Goal: Check status: Check status

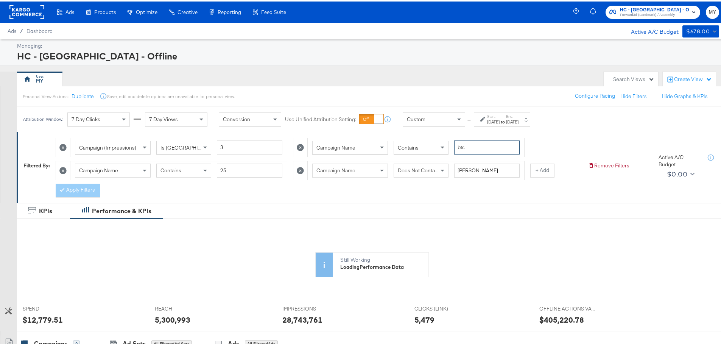
click at [471, 148] on input "bts" at bounding box center [486, 146] width 65 height 14
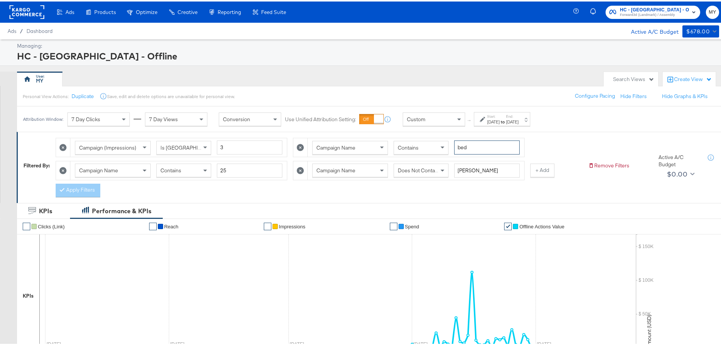
type input "bed"
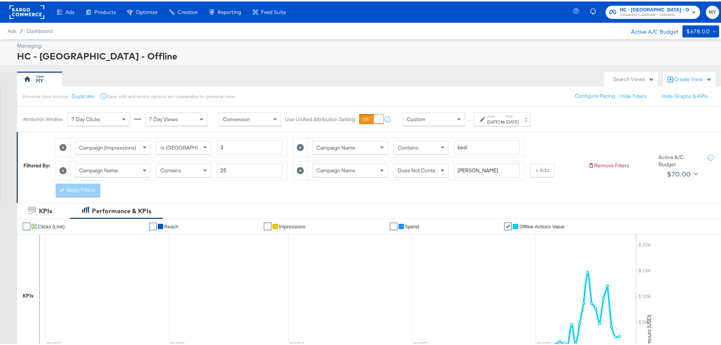
click at [518, 123] on div "[DATE]" at bounding box center [512, 120] width 12 height 6
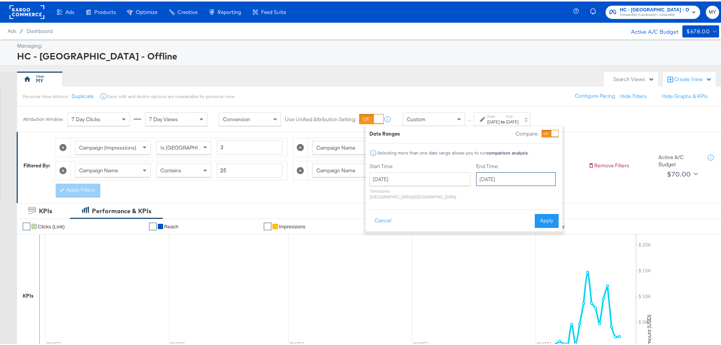
click at [509, 179] on input "[DATE]" at bounding box center [515, 178] width 79 height 14
click at [478, 257] on td "28" at bounding box center [484, 258] width 13 height 11
type input "[DATE]"
click at [551, 213] on button "Apply" at bounding box center [545, 219] width 24 height 14
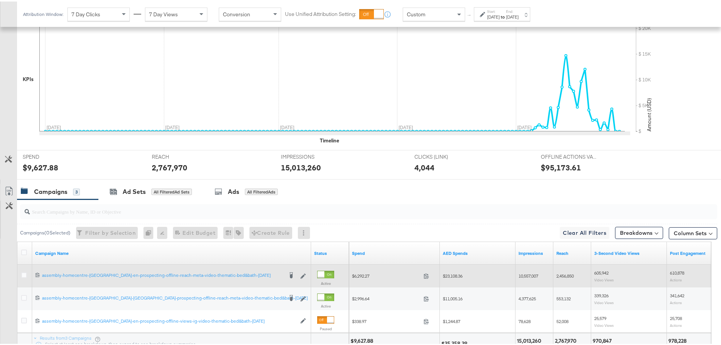
scroll to position [281, 0]
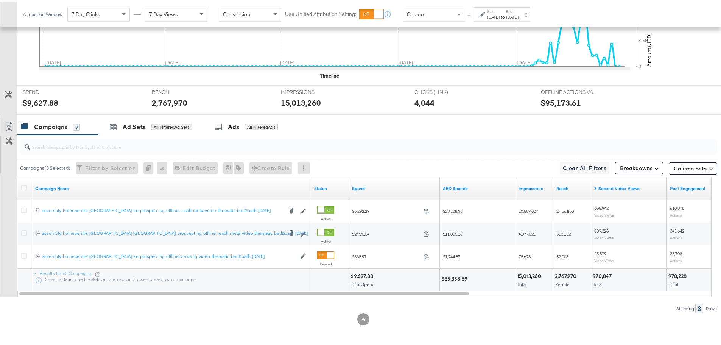
click at [459, 277] on div "$35,358.39" at bounding box center [455, 277] width 28 height 7
copy div "35,358.39"
click at [536, 273] on div "15,013,260" at bounding box center [530, 274] width 26 height 7
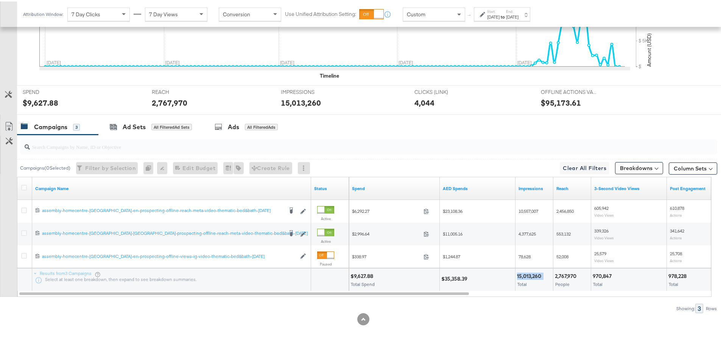
copy div "15,013,260"
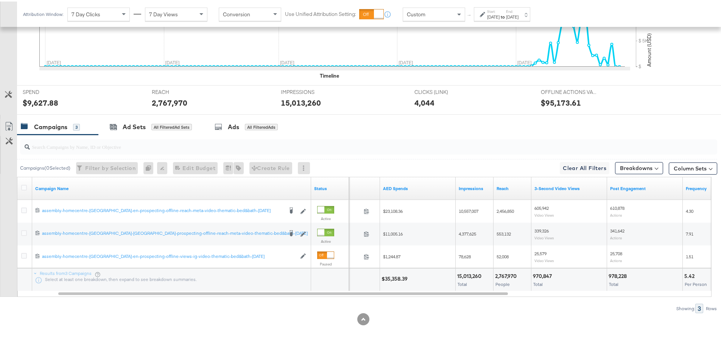
click at [507, 273] on div "2,767,970" at bounding box center [507, 274] width 24 height 7
copy div "2,767,970"
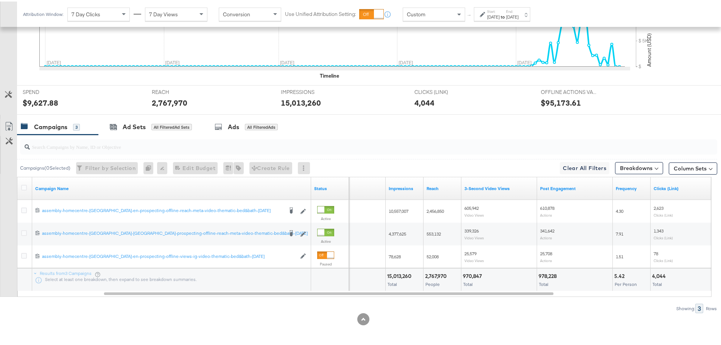
click at [469, 274] on div "970,847" at bounding box center [473, 274] width 21 height 7
copy div "970,847"
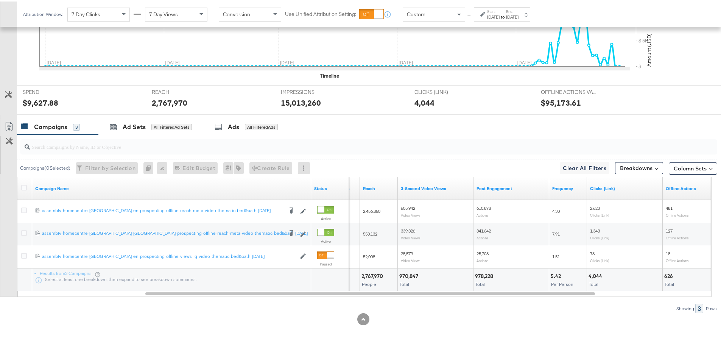
click at [476, 273] on div "978,228" at bounding box center [485, 274] width 20 height 7
copy div "978,228"
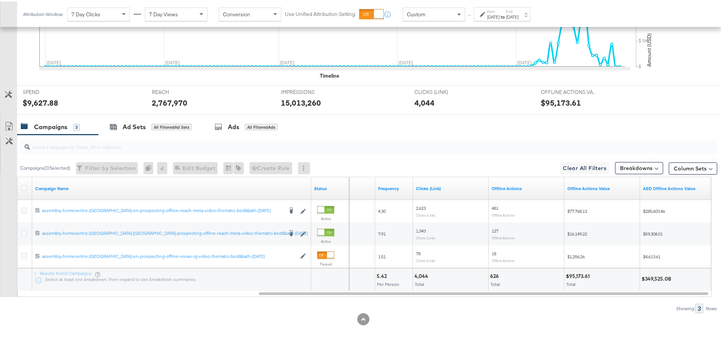
click at [660, 275] on div "$349,525.08" at bounding box center [657, 277] width 32 height 7
copy div "349,525.08"
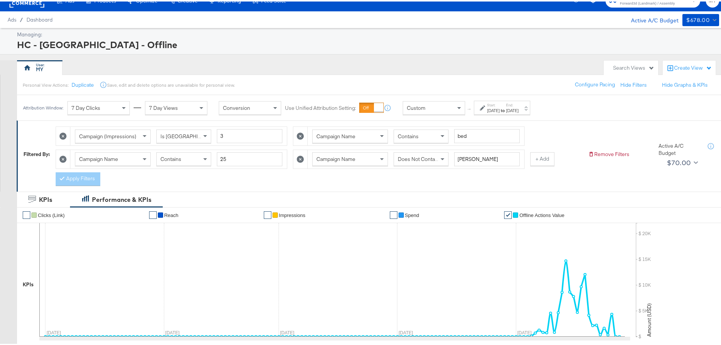
scroll to position [11, 0]
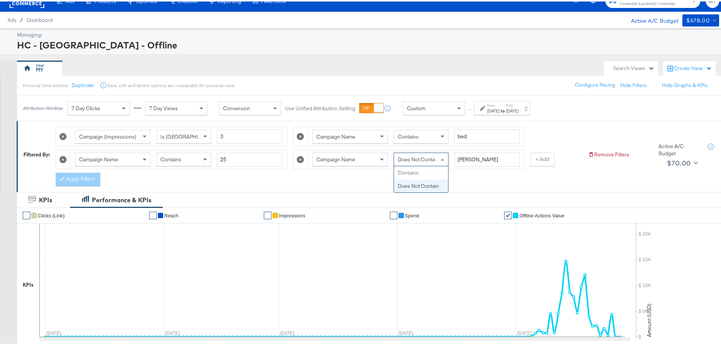
click at [426, 160] on span "Does Not Contain" at bounding box center [418, 157] width 41 height 7
click at [95, 178] on button "Apply Filters" at bounding box center [78, 178] width 45 height 14
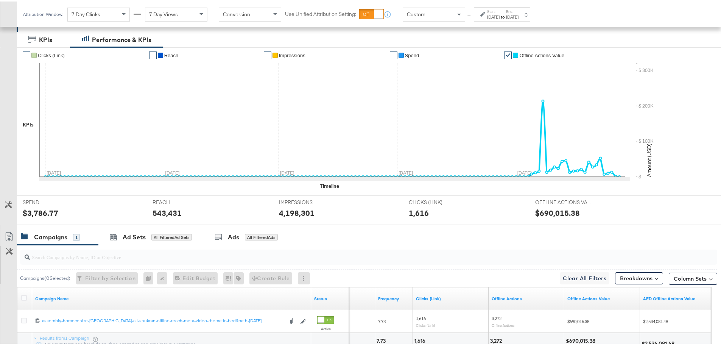
scroll to position [236, 0]
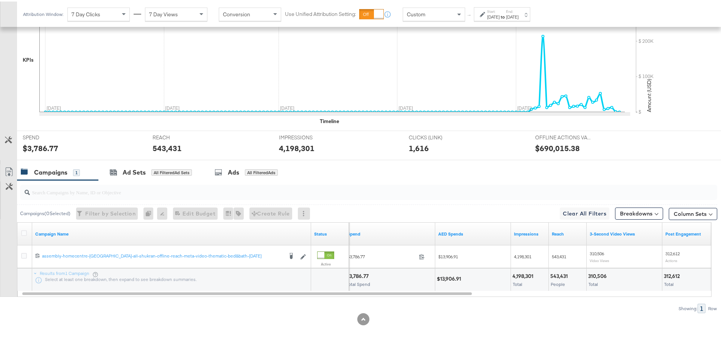
click at [444, 278] on div "$13,906.91" at bounding box center [450, 277] width 26 height 7
copy div "13,906.91"
click at [521, 272] on div "4,198,301" at bounding box center [523, 274] width 23 height 7
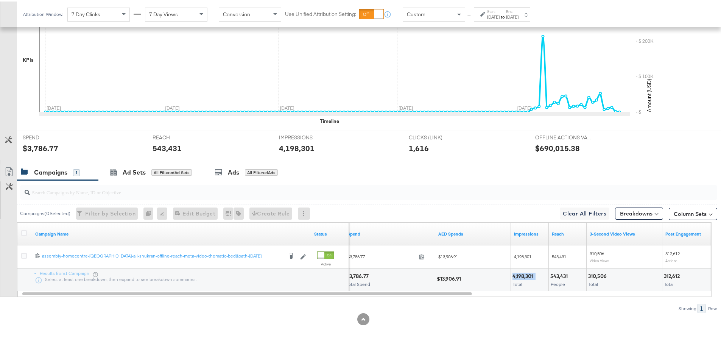
copy div "4,198,301"
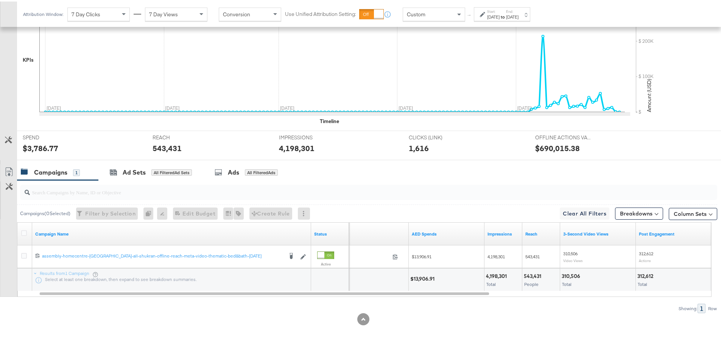
click at [521, 272] on div "4,198,301 Total" at bounding box center [502, 278] width 37 height 23
click at [529, 274] on div "543,431" at bounding box center [534, 274] width 20 height 7
copy div "543,431"
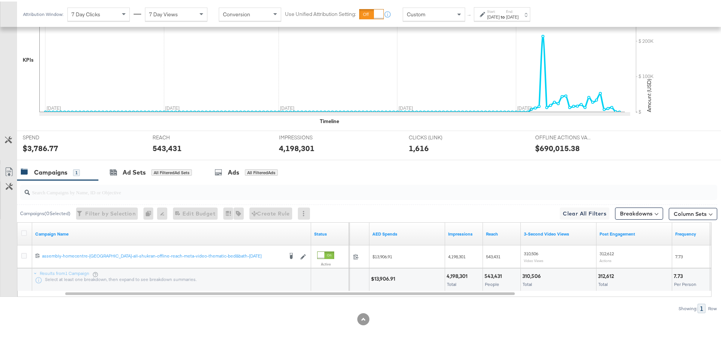
click at [529, 274] on div "310,506" at bounding box center [532, 274] width 21 height 7
copy div "310,506"
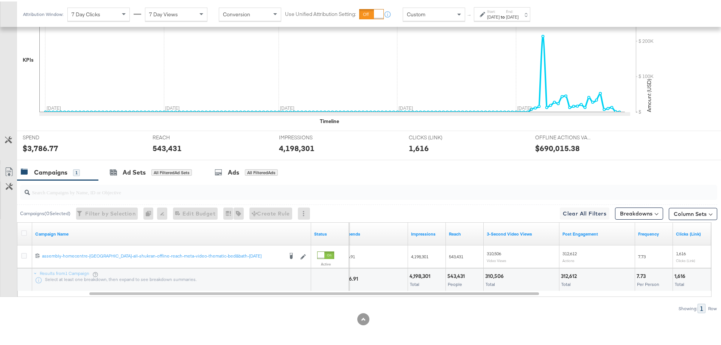
click at [575, 273] on div "312,612" at bounding box center [570, 274] width 18 height 7
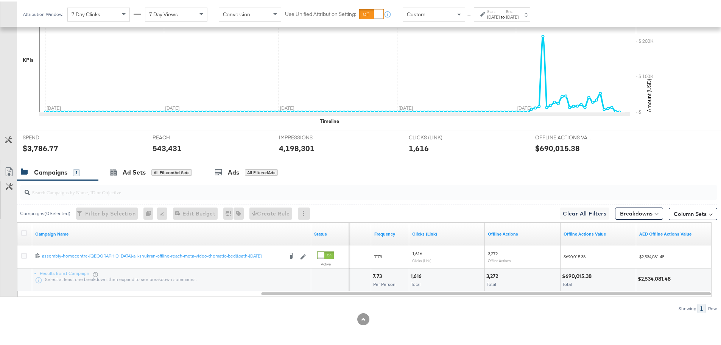
click at [658, 277] on div "$2,534,081.48" at bounding box center [655, 277] width 35 height 7
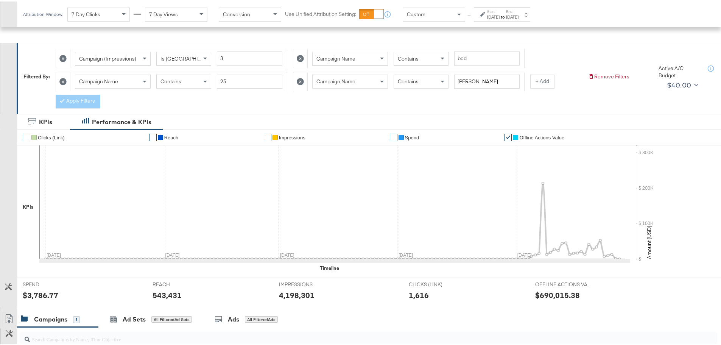
scroll to position [88, 0]
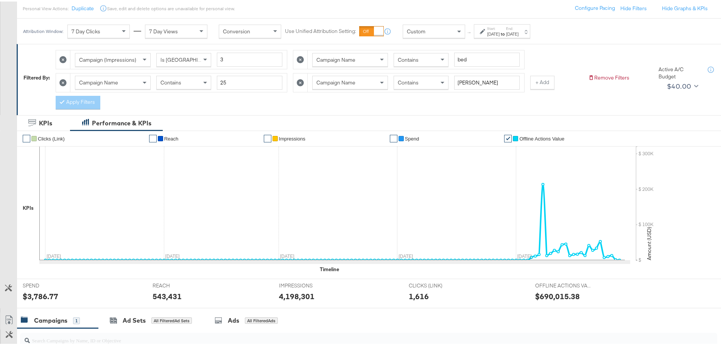
click at [301, 82] on icon at bounding box center [300, 81] width 7 height 7
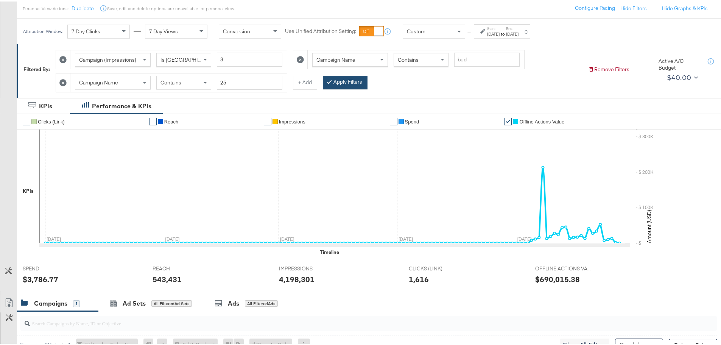
click at [337, 83] on button "Apply Filters" at bounding box center [345, 81] width 45 height 14
